Goal: Check status: Check status

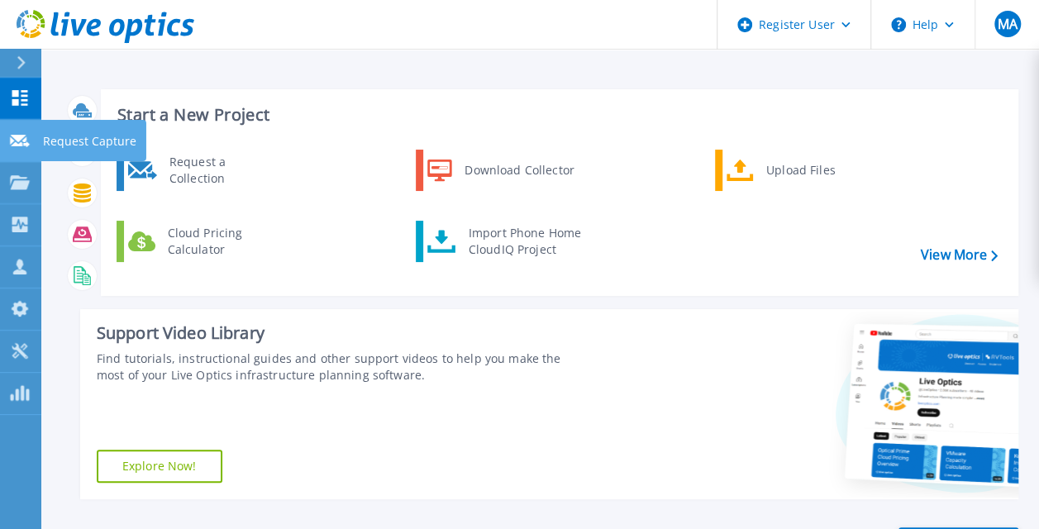
click at [19, 154] on link "Request Capture Request Capture" at bounding box center [20, 141] width 41 height 42
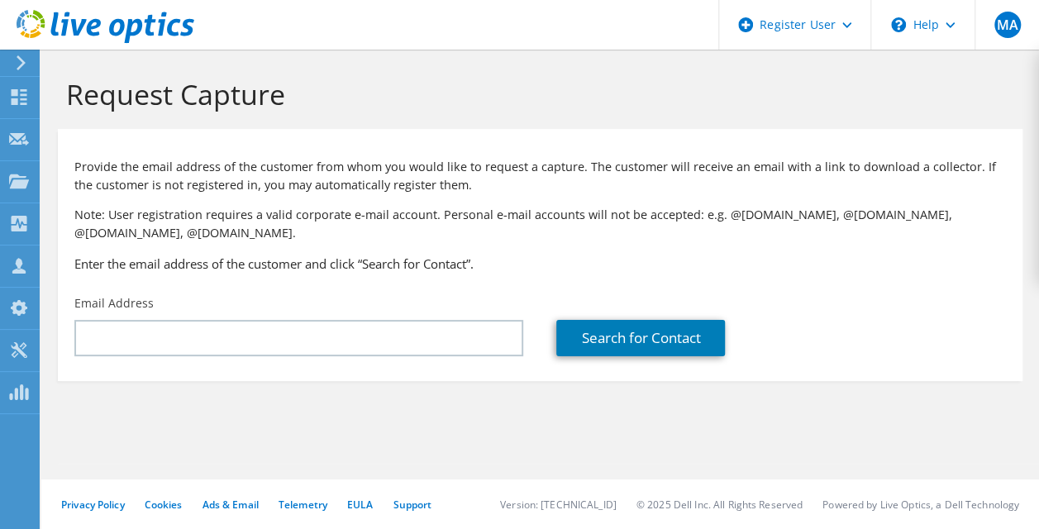
click at [12, 184] on use at bounding box center [19, 181] width 20 height 14
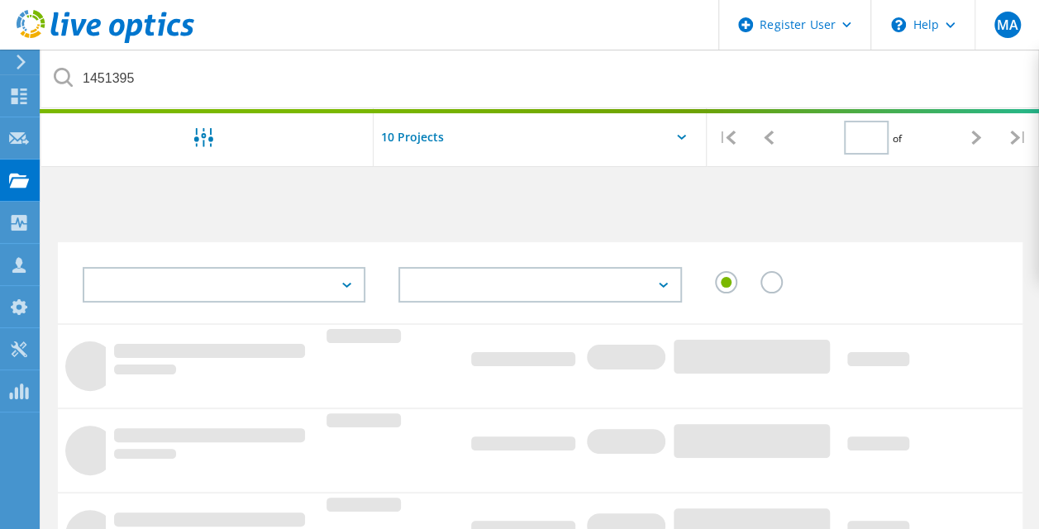
type input "1"
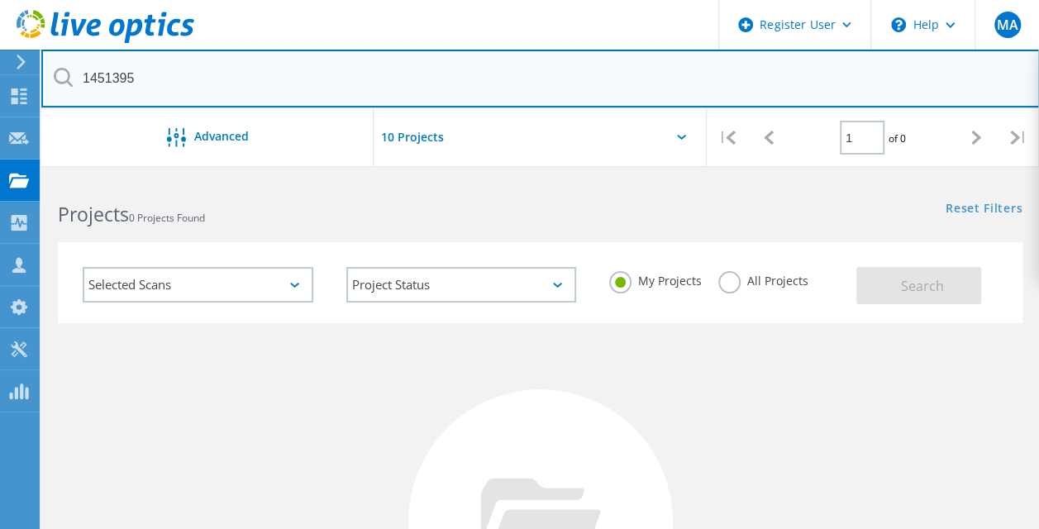
click at [171, 97] on input "1451395" at bounding box center [540, 79] width 999 height 58
type input "1"
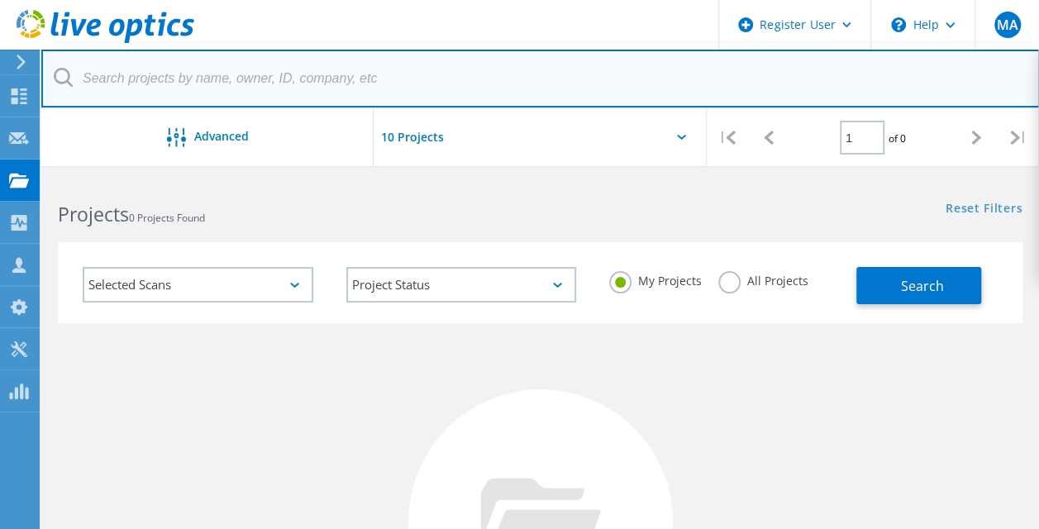
paste input "1451395"
type input "1451395"
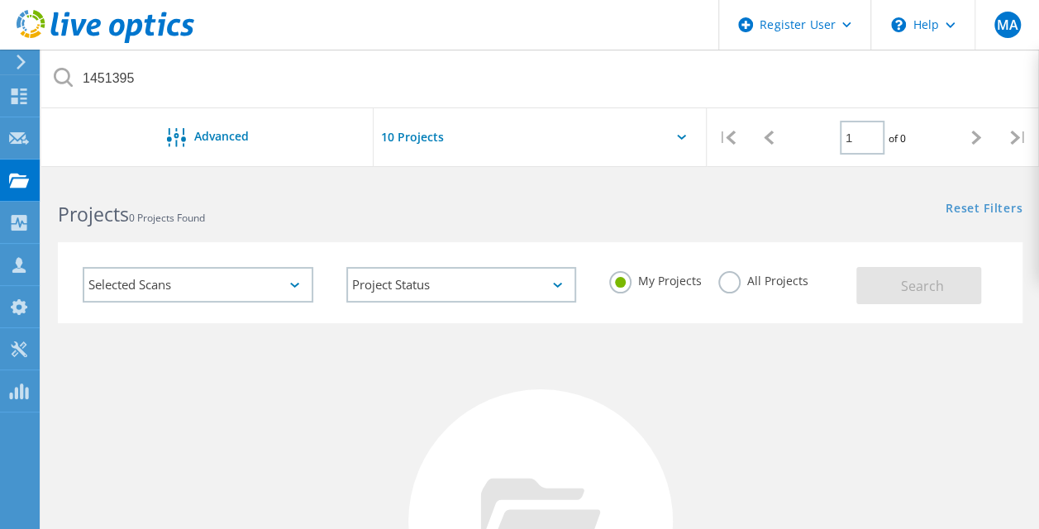
click at [737, 278] on label "All Projects" at bounding box center [763, 279] width 90 height 16
click at [0, 0] on input "All Projects" at bounding box center [0, 0] width 0 height 0
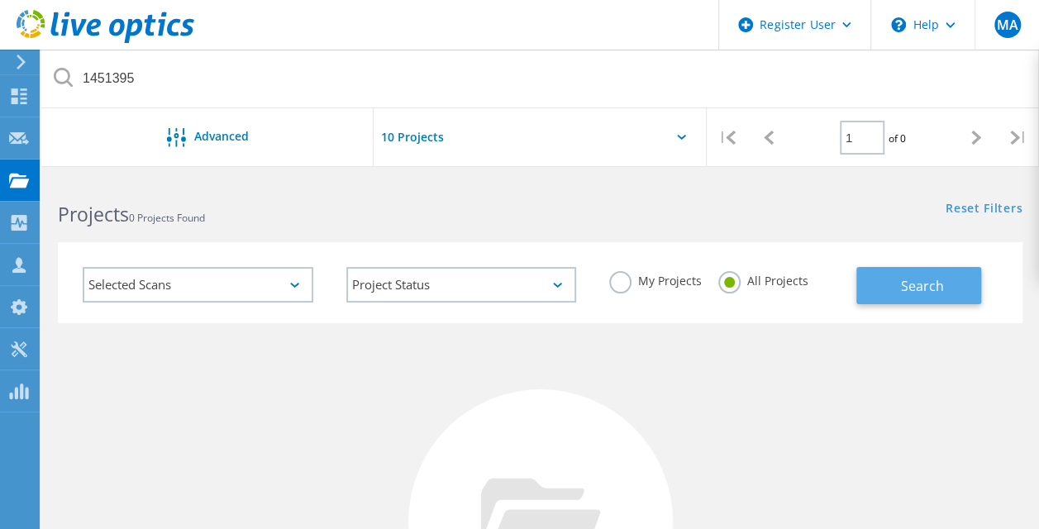
click at [956, 277] on button "Search" at bounding box center [918, 285] width 125 height 37
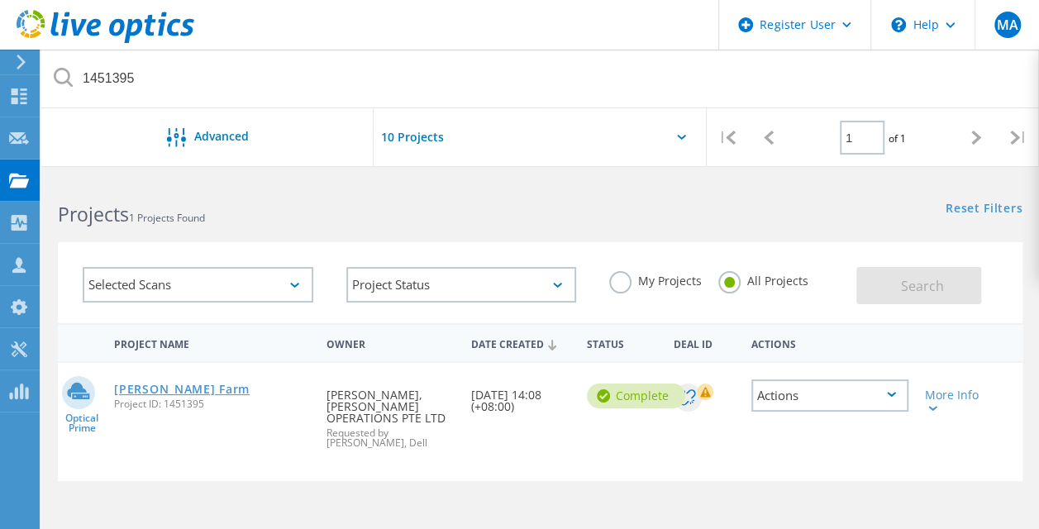
click at [145, 388] on link "[PERSON_NAME] Farm" at bounding box center [182, 390] width 136 height 12
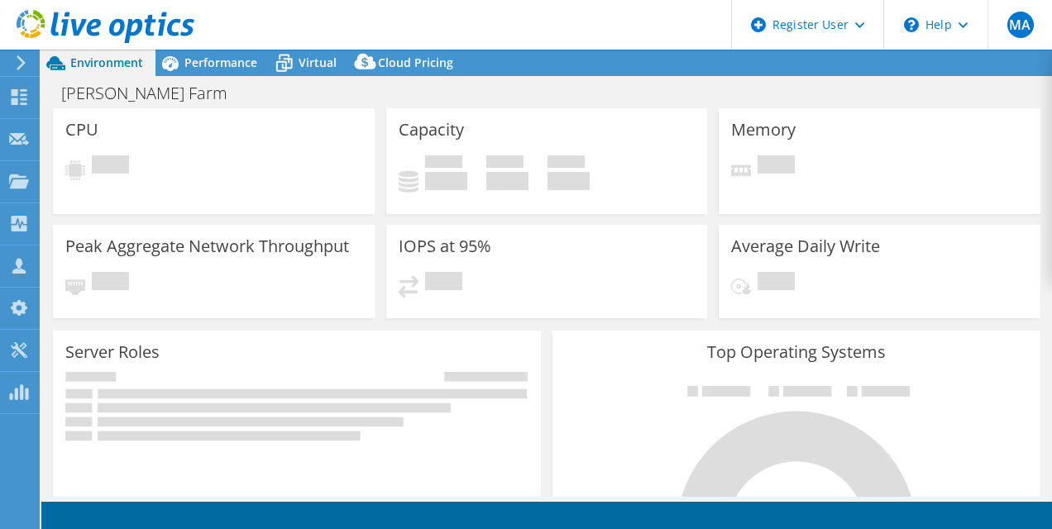
select select "Seoul"
select select "USD"
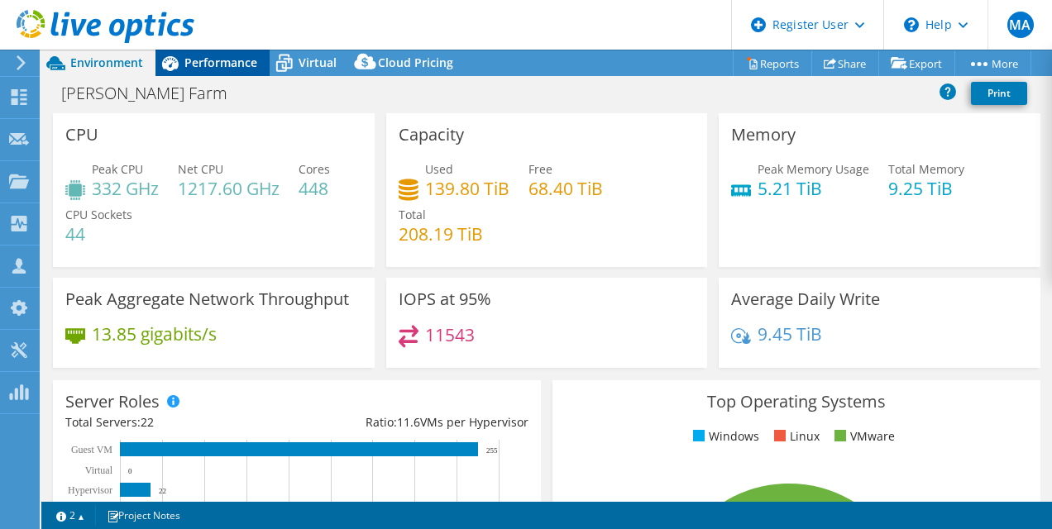
click at [227, 63] on span "Performance" at bounding box center [220, 63] width 73 height 16
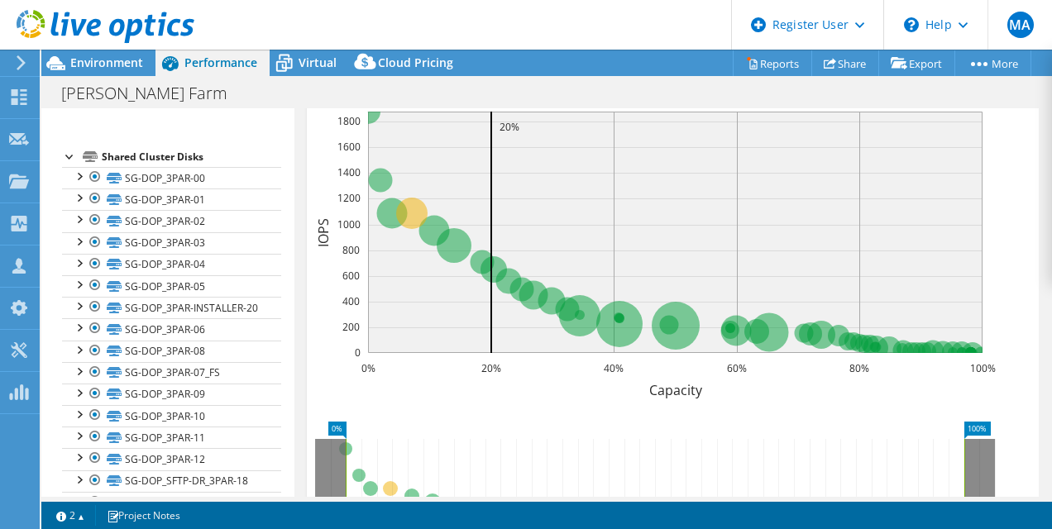
scroll to position [226, 0]
click at [160, 165] on div "Shared Cluster Disks" at bounding box center [191, 158] width 179 height 20
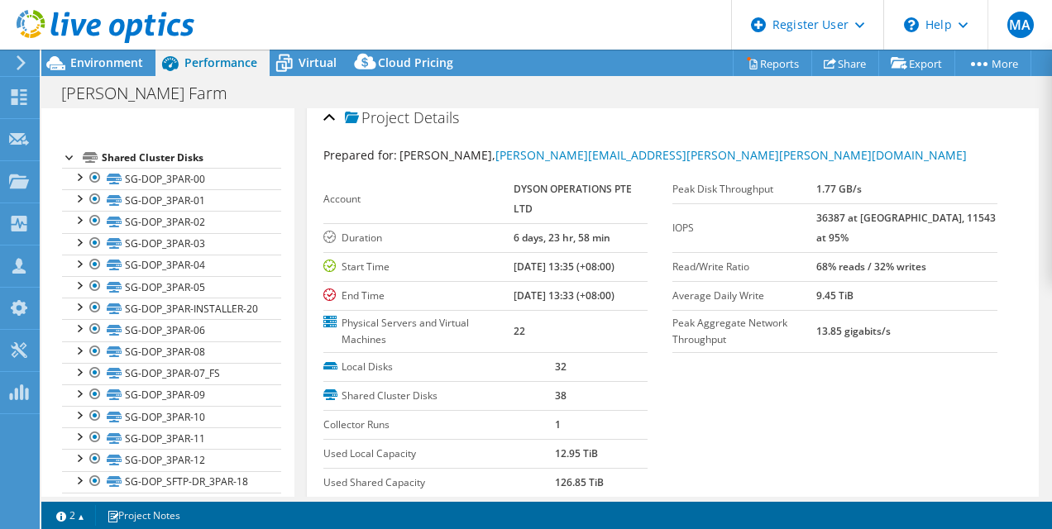
scroll to position [0, 0]
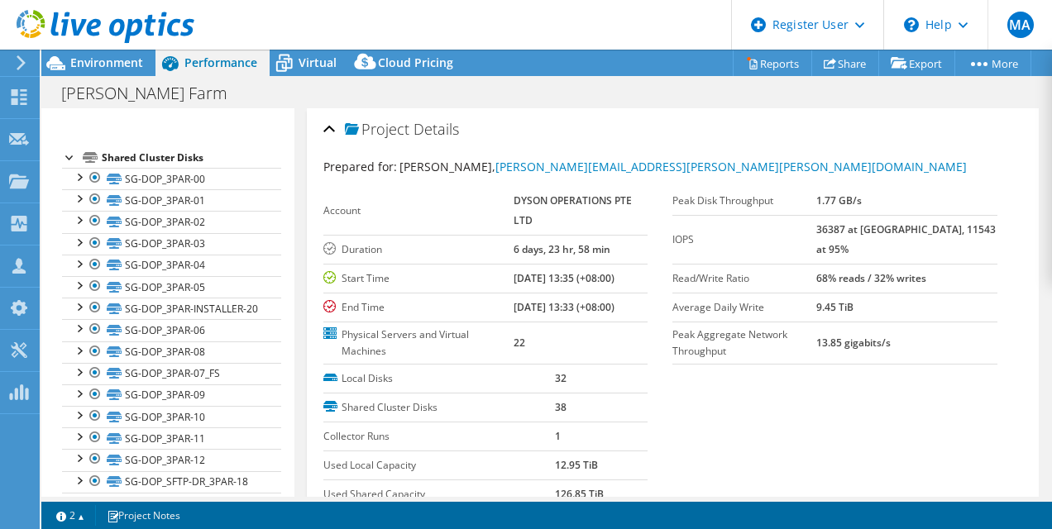
click at [83, 163] on icon at bounding box center [90, 157] width 15 height 11
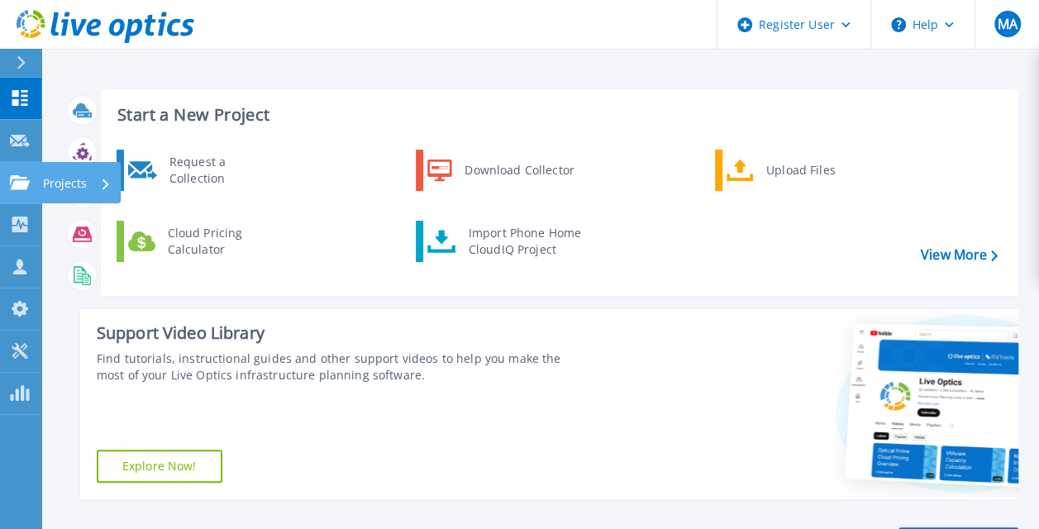
click at [9, 187] on link "Projects Projects" at bounding box center [20, 183] width 41 height 42
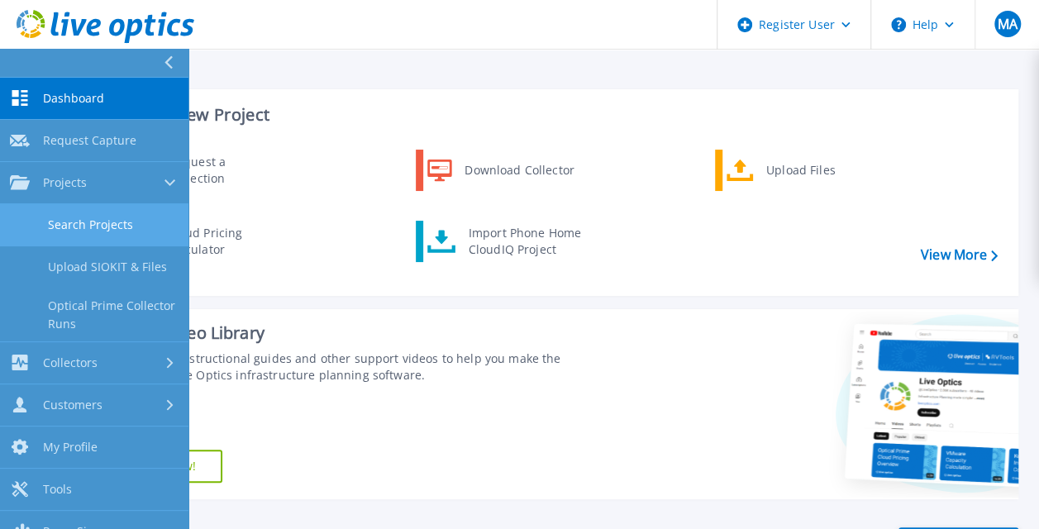
click at [76, 238] on link "Search Projects" at bounding box center [94, 225] width 188 height 42
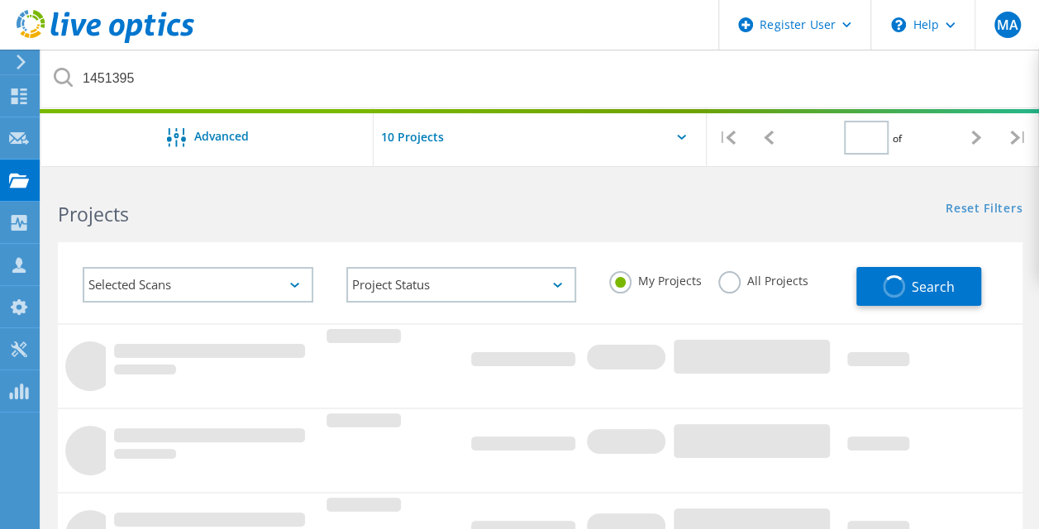
type input "1"
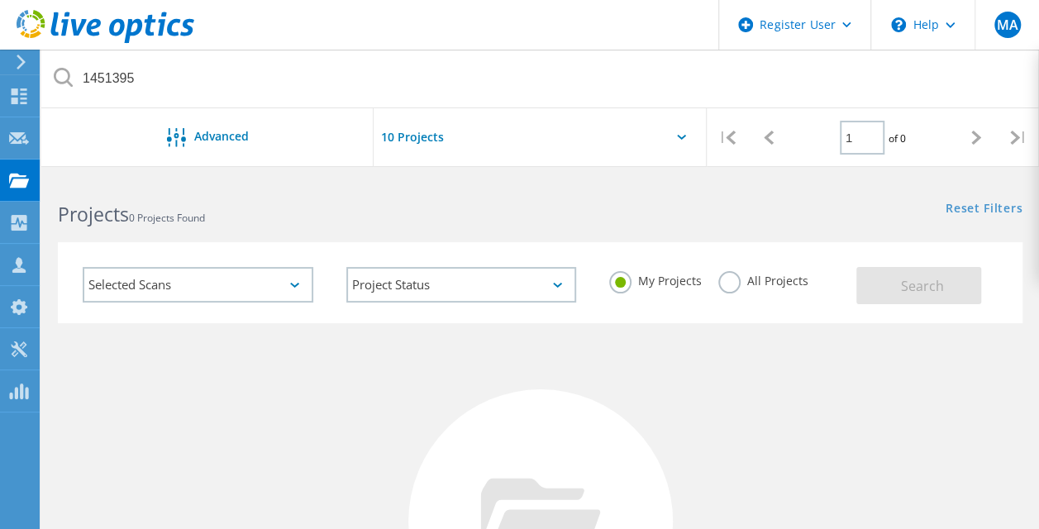
click at [721, 283] on label "All Projects" at bounding box center [763, 279] width 90 height 16
click at [0, 0] on input "All Projects" at bounding box center [0, 0] width 0 height 0
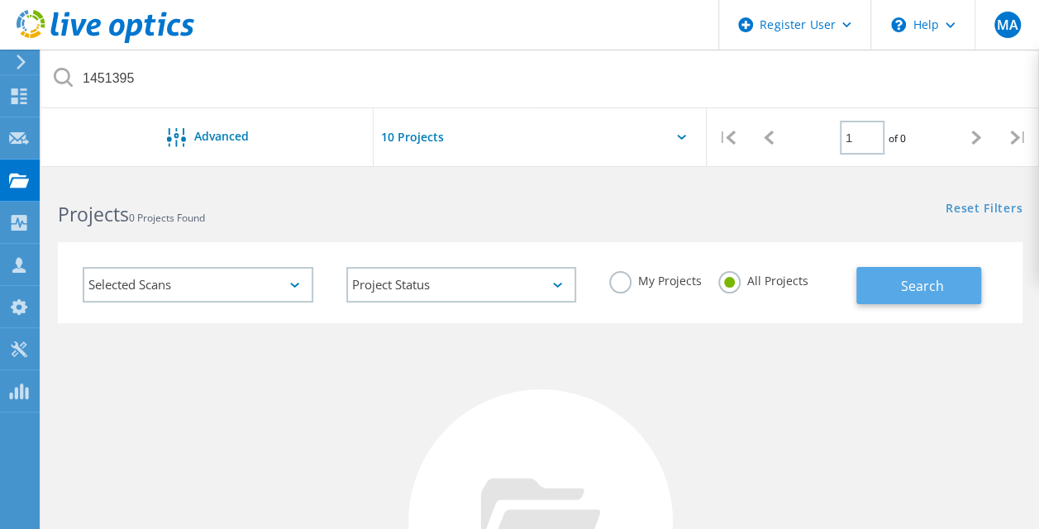
click at [894, 293] on button "Search" at bounding box center [918, 285] width 125 height 37
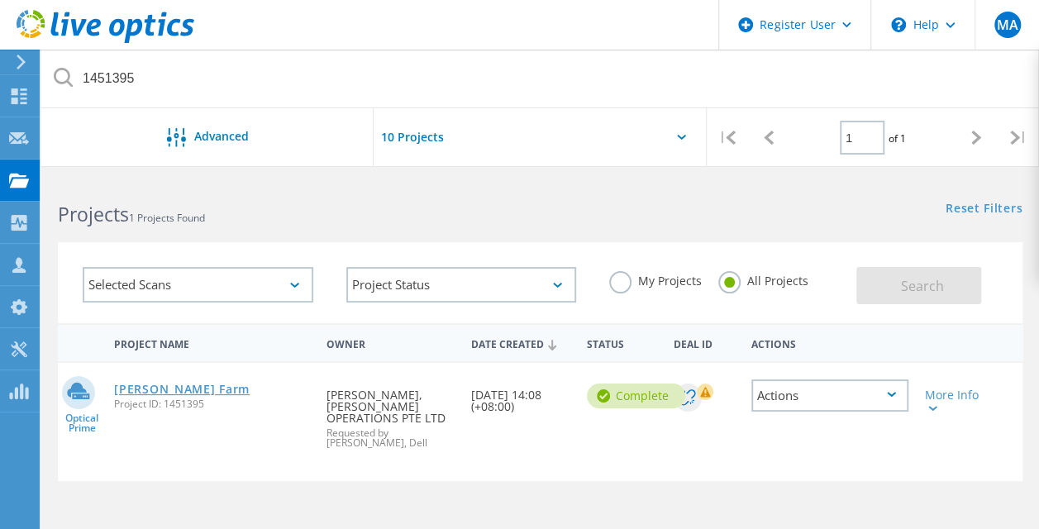
click at [183, 389] on link "[PERSON_NAME] Farm" at bounding box center [182, 390] width 136 height 12
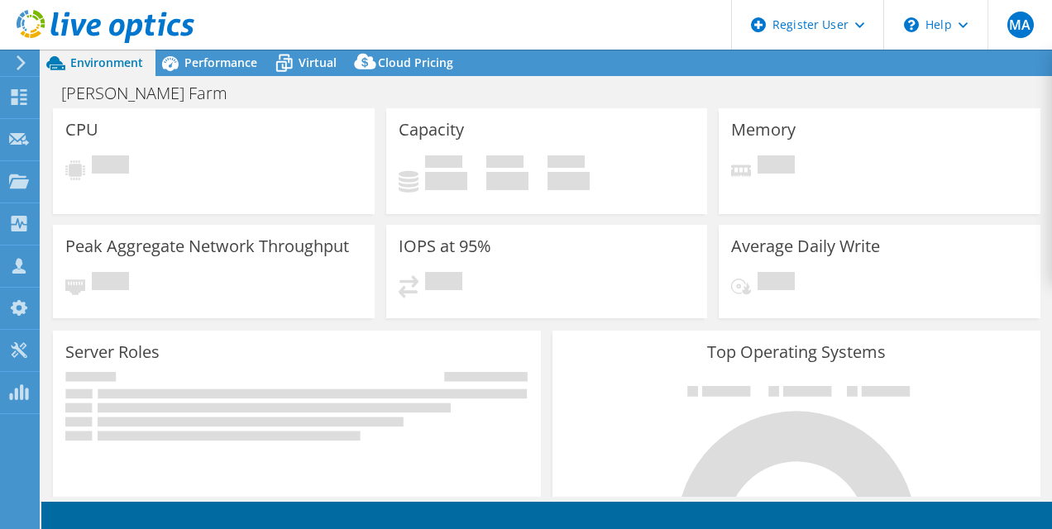
select select "USD"
select select "[GEOGRAPHIC_DATA]"
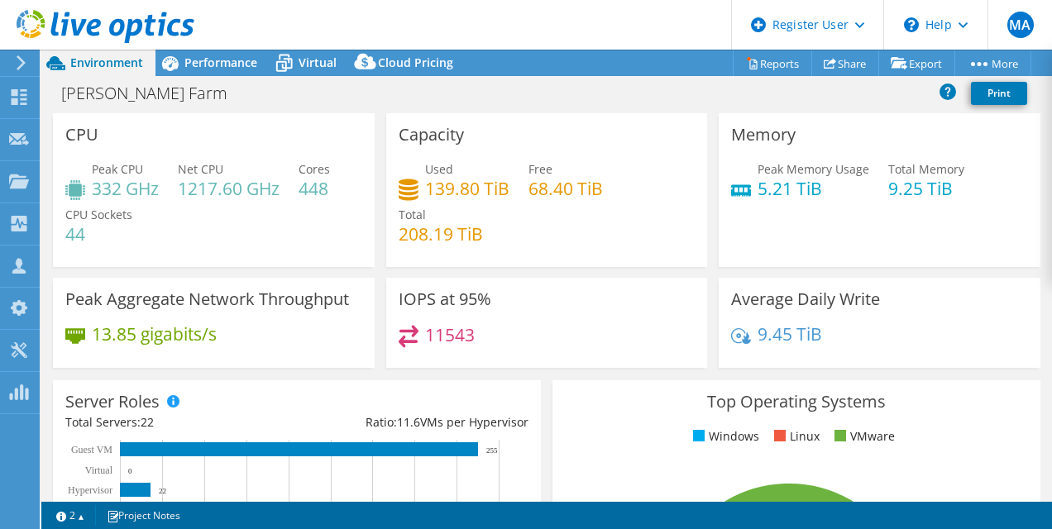
click at [190, 51] on div at bounding box center [97, 27] width 194 height 55
click at [193, 60] on span "Performance" at bounding box center [220, 63] width 73 height 16
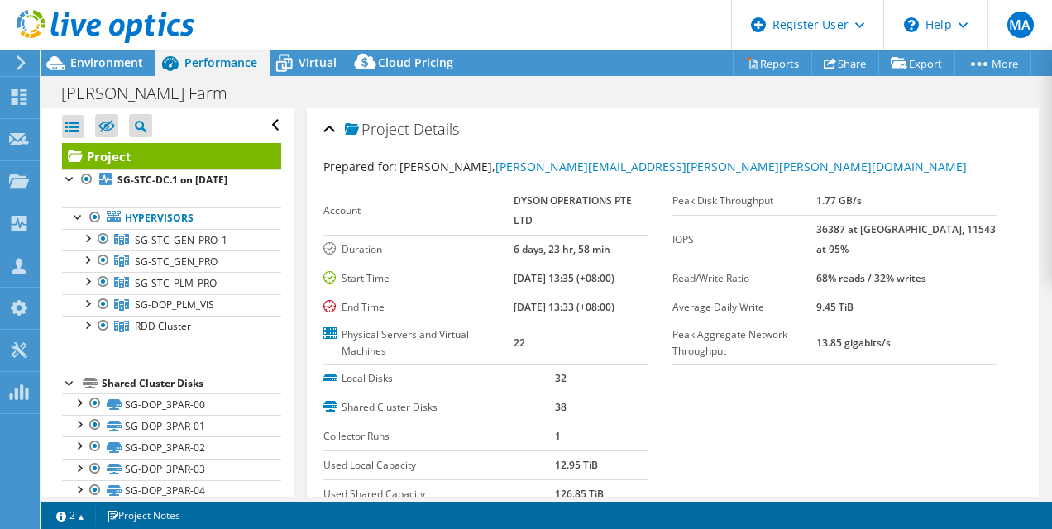
click at [184, 394] on div "Shared Cluster Disks" at bounding box center [191, 384] width 179 height 20
click at [66, 390] on div at bounding box center [70, 382] width 17 height 17
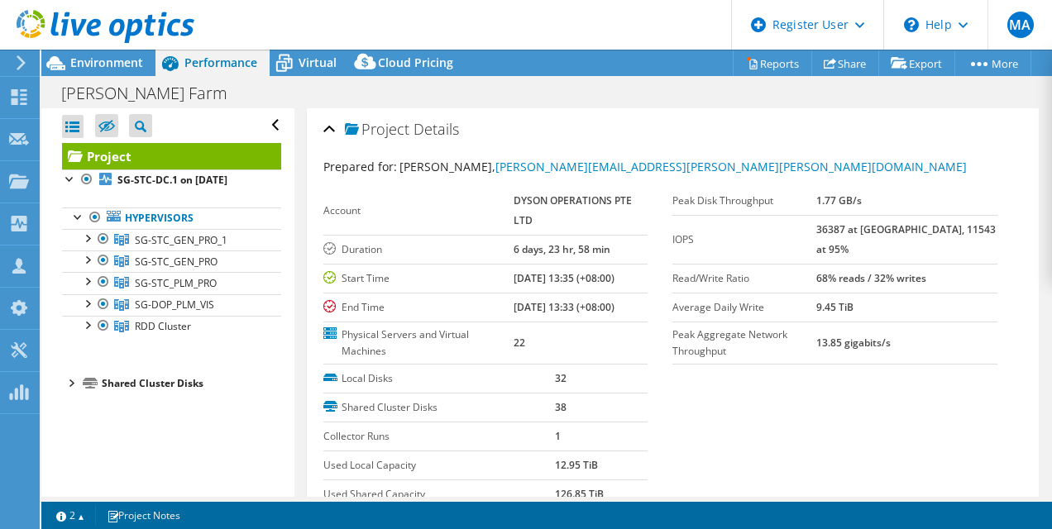
click at [66, 390] on div at bounding box center [70, 382] width 17 height 17
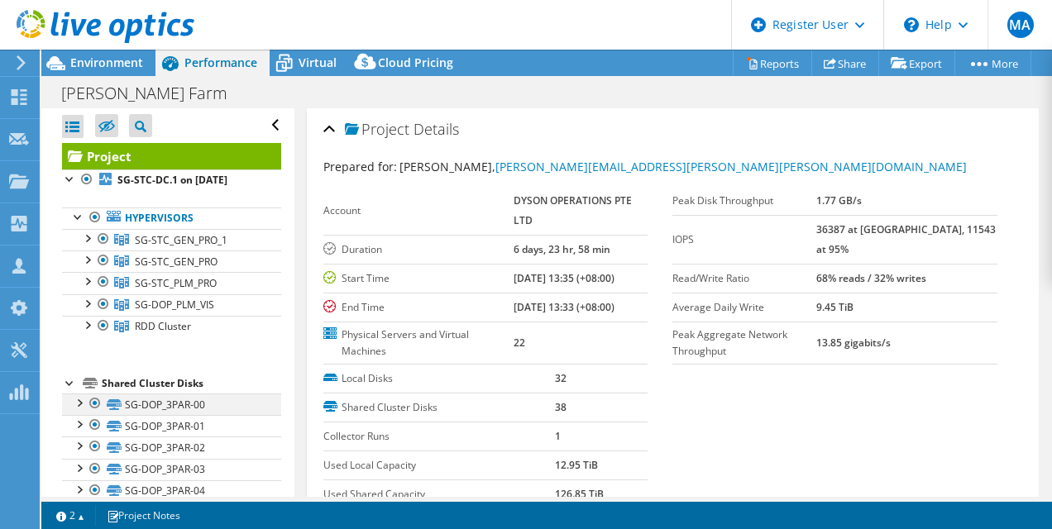
click at [84, 410] on div at bounding box center [78, 402] width 17 height 17
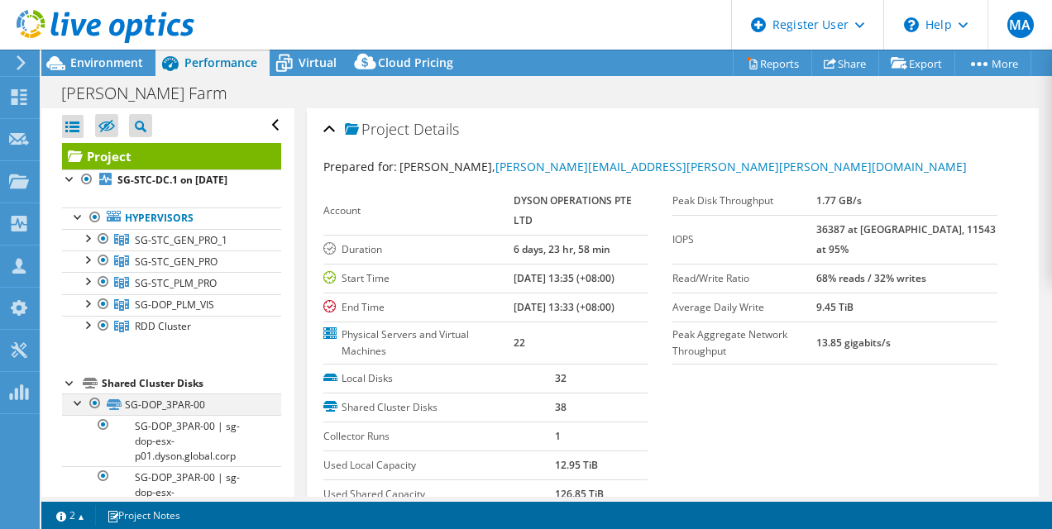
click at [84, 410] on div at bounding box center [78, 402] width 17 height 17
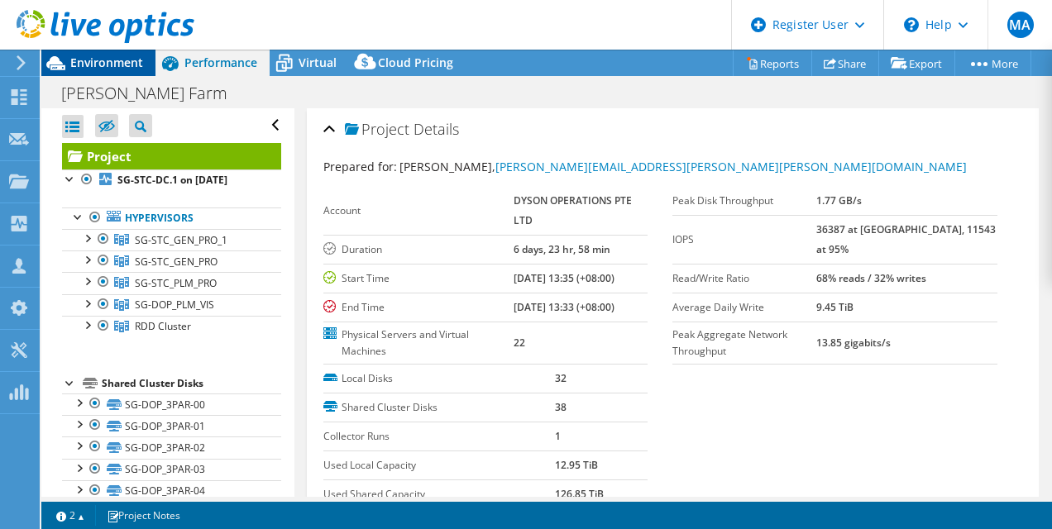
click at [124, 73] on div "Environment" at bounding box center [98, 63] width 114 height 26
